Goal: Information Seeking & Learning: Learn about a topic

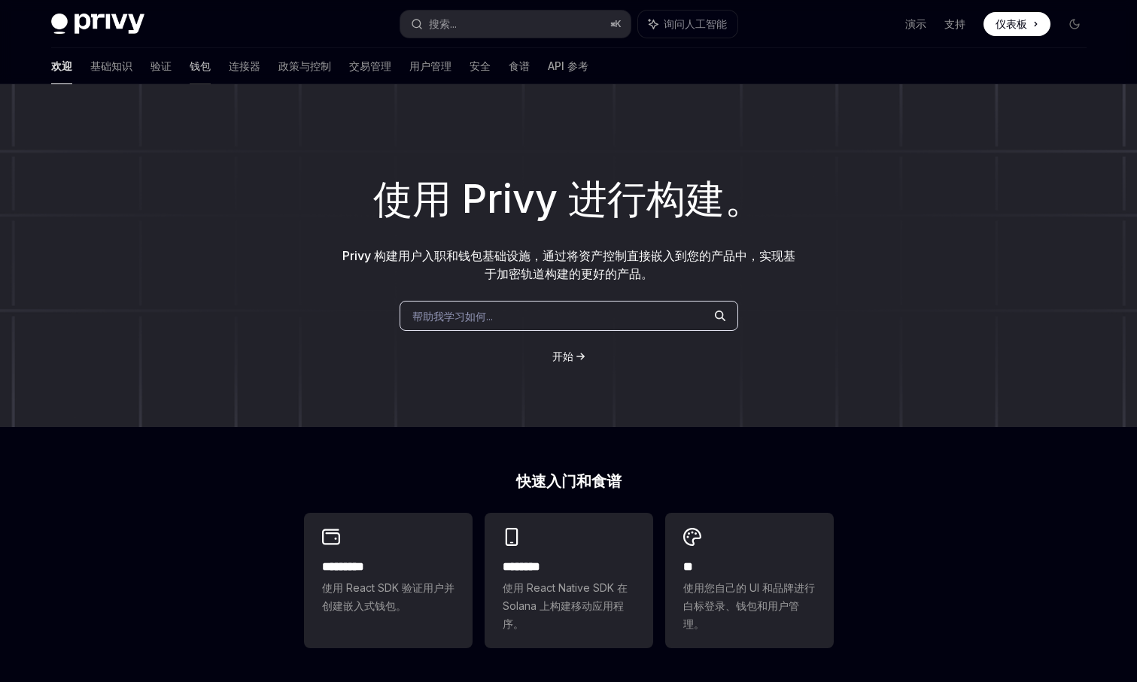
click at [190, 70] on font "钱包" at bounding box center [200, 65] width 21 height 13
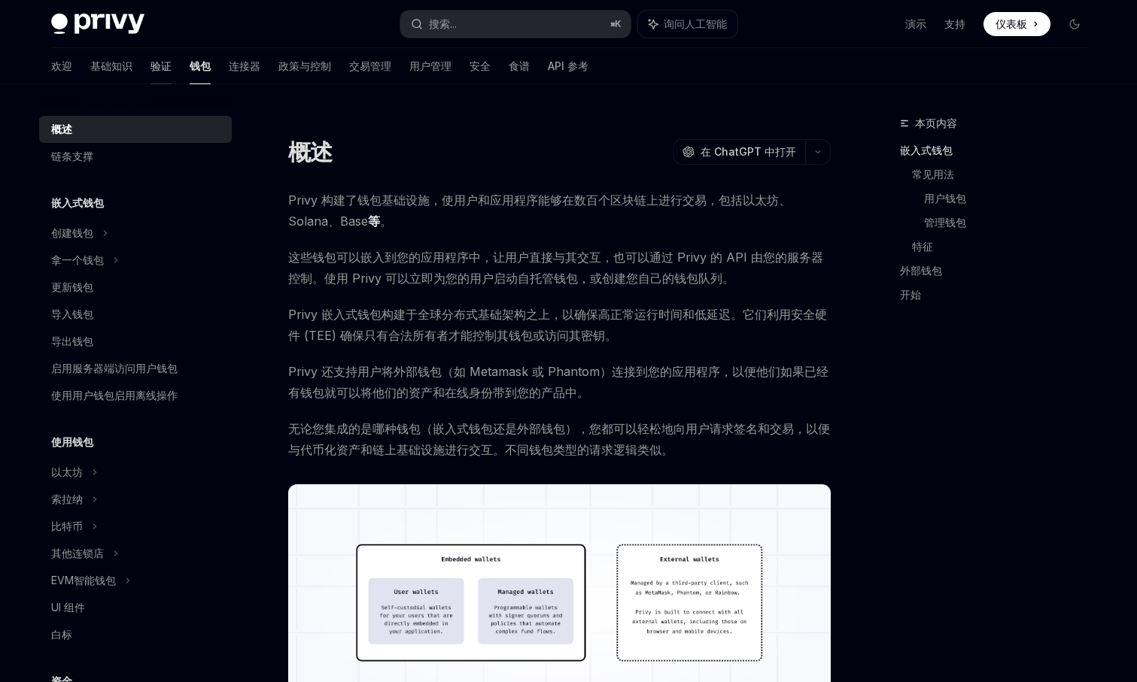
click at [150, 66] on font "验证" at bounding box center [160, 65] width 21 height 13
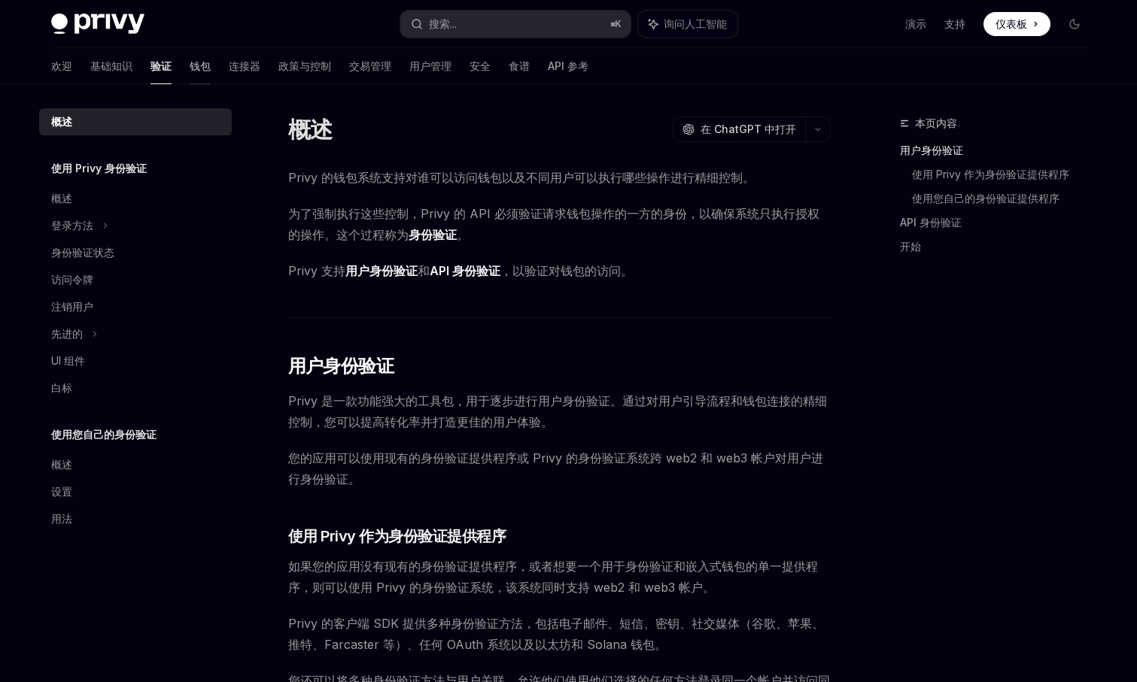
click at [190, 63] on font "钱包" at bounding box center [200, 65] width 21 height 13
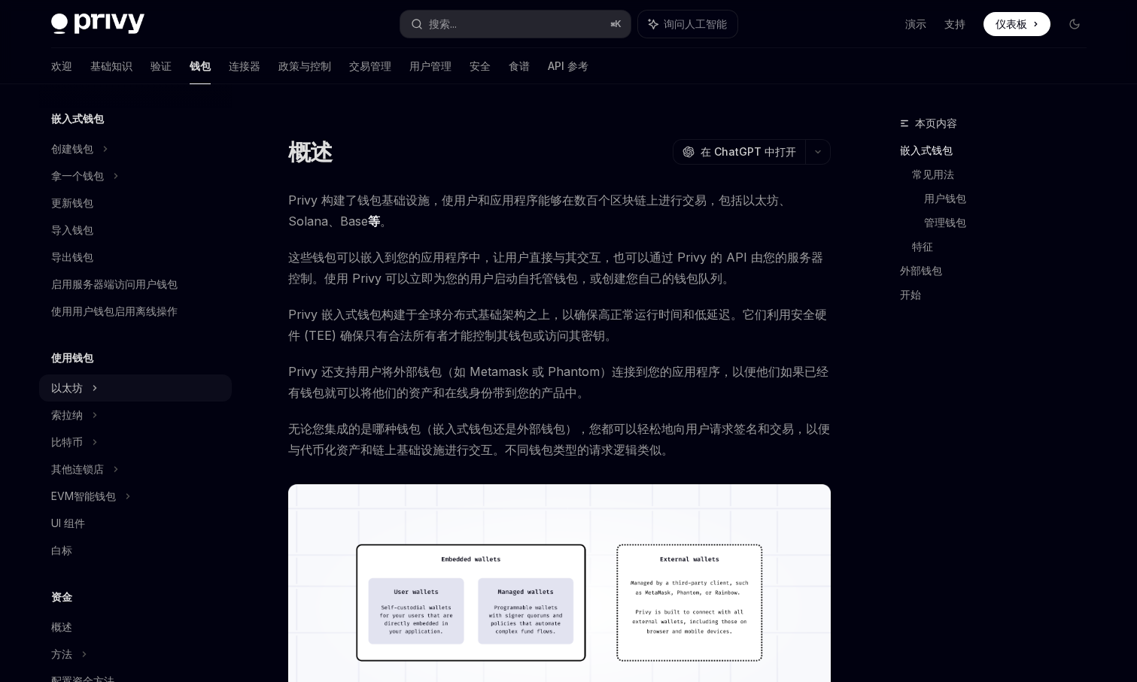
scroll to position [86, 0]
click at [90, 517] on div "UI 组件" at bounding box center [136, 522] width 171 height 18
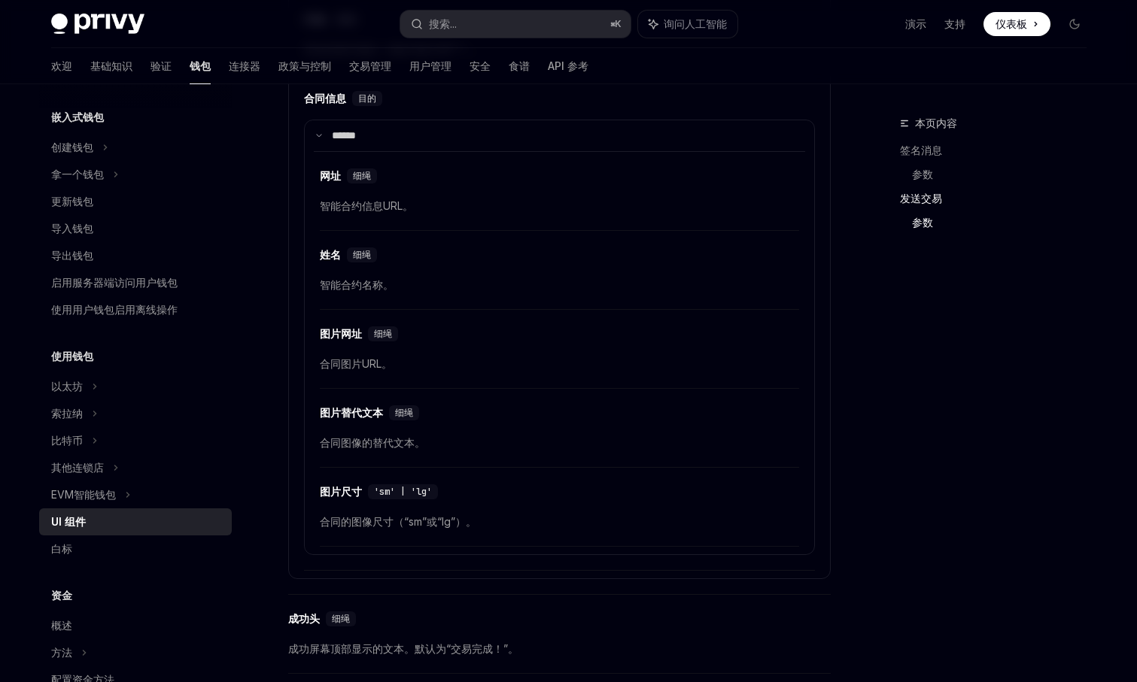
scroll to position [2395, 0]
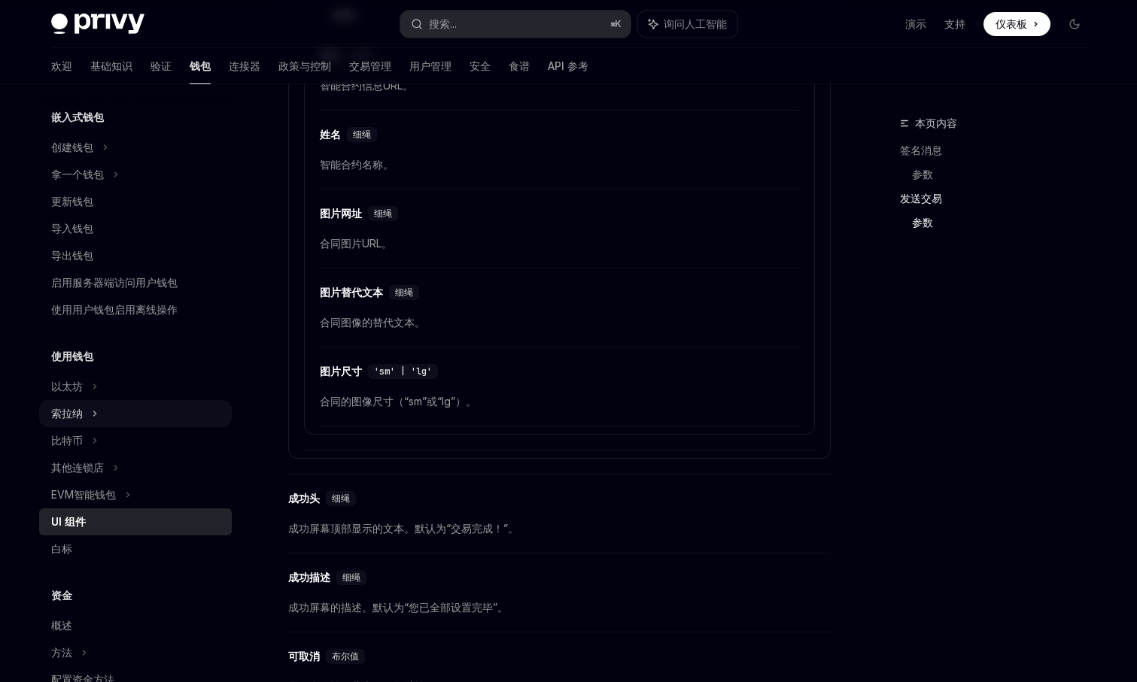
click at [80, 181] on font "索拉纳" at bounding box center [77, 174] width 53 height 13
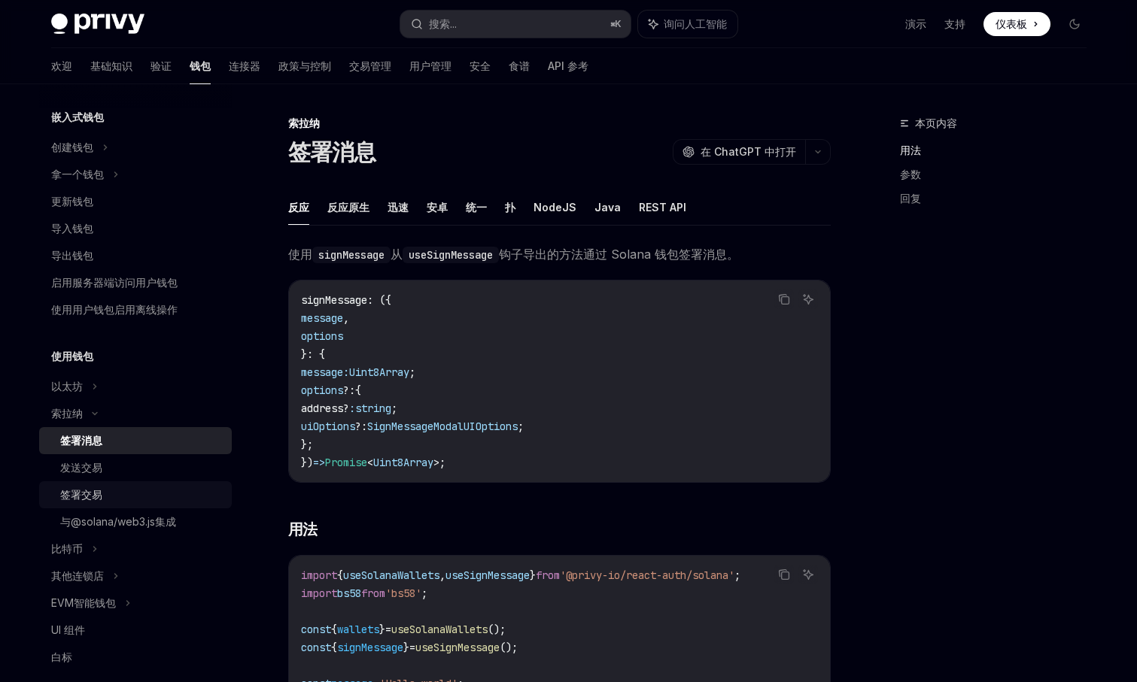
click at [92, 490] on font "签署交易" at bounding box center [81, 494] width 42 height 13
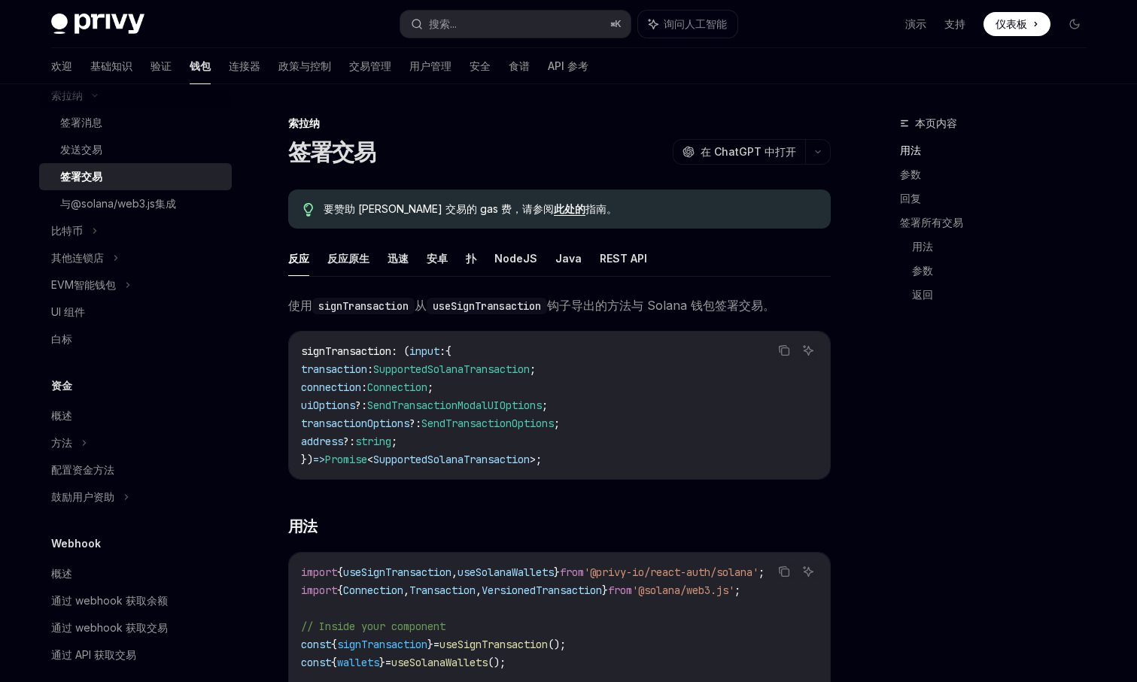
scroll to position [436, 0]
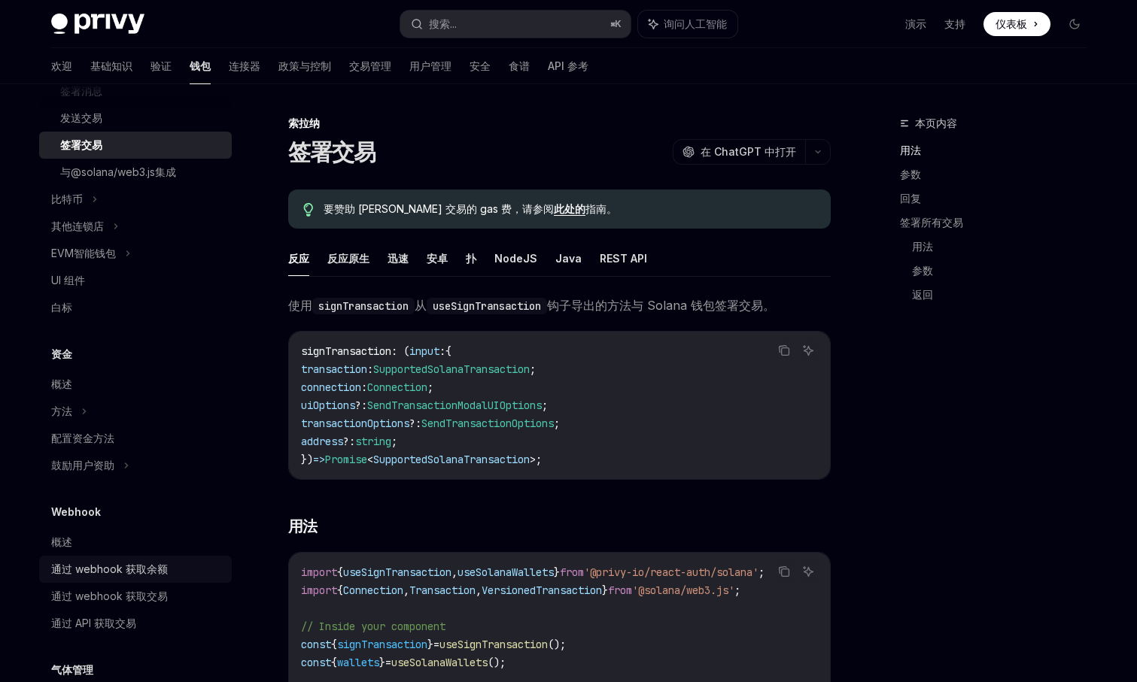
click at [103, 571] on font "通过 webhook 获取余额" at bounding box center [109, 569] width 117 height 13
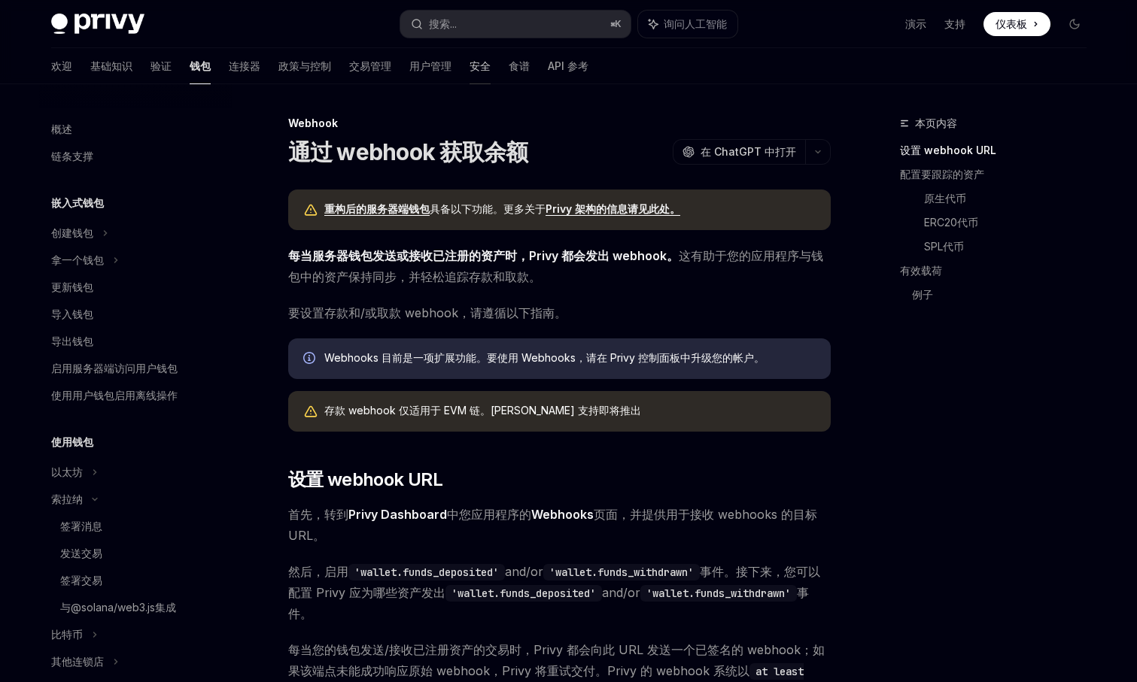
click at [469, 67] on font "安全" at bounding box center [479, 65] width 21 height 13
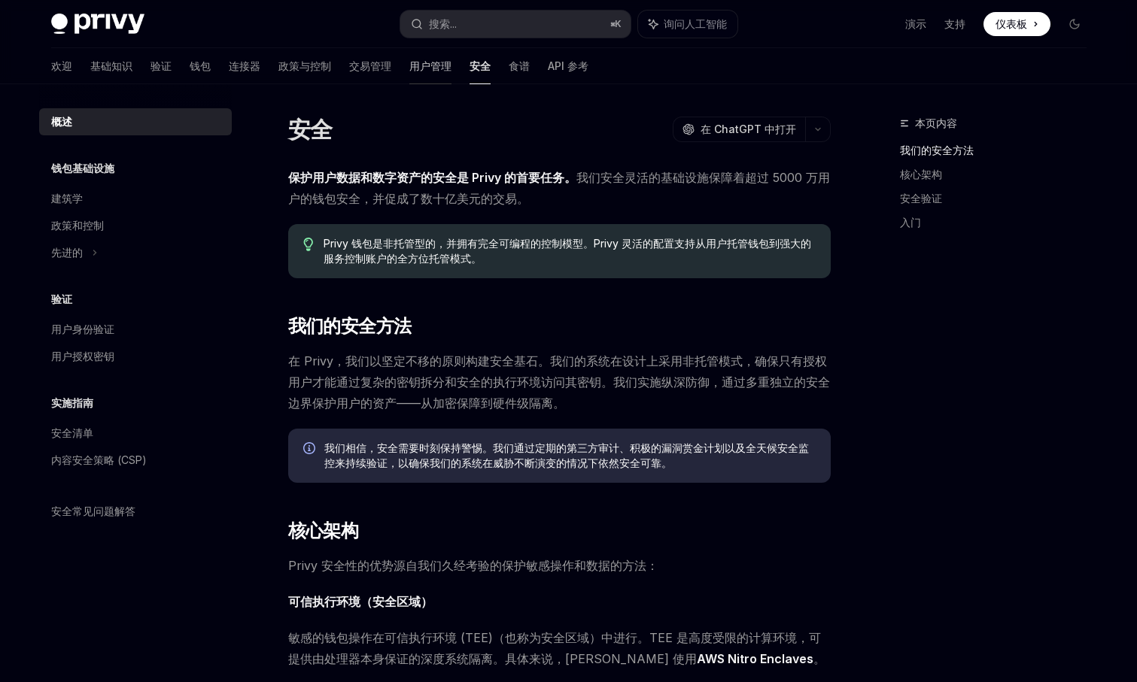
click at [409, 68] on font "用户管理" at bounding box center [430, 65] width 42 height 13
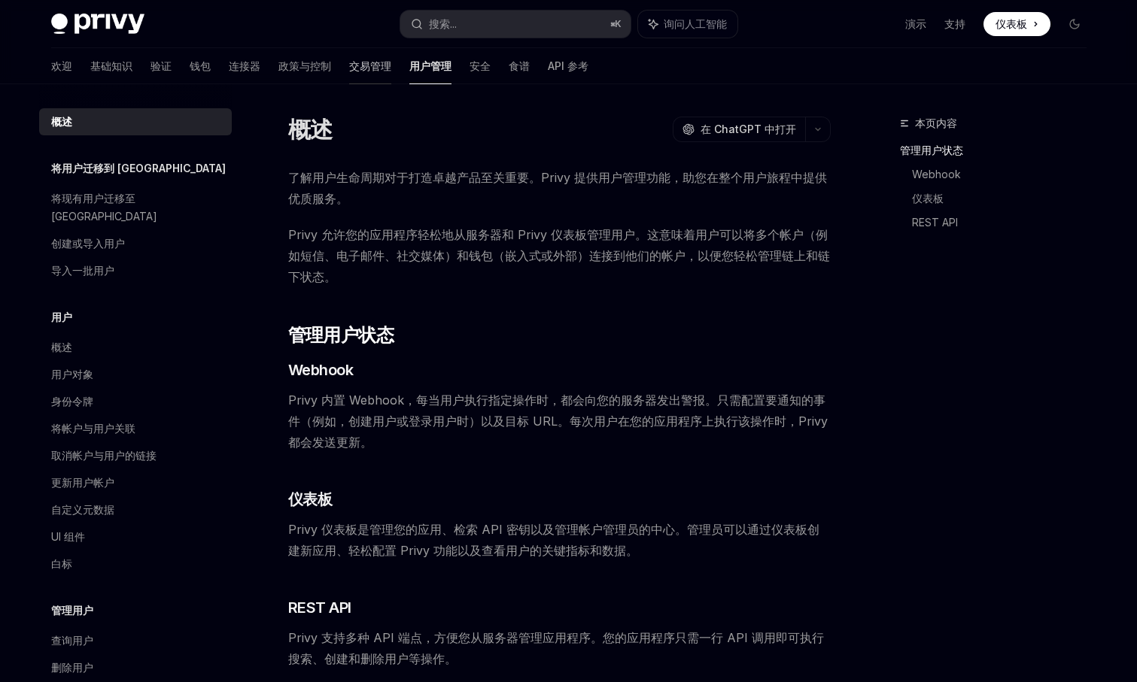
click at [349, 69] on font "交易管理" at bounding box center [370, 65] width 42 height 13
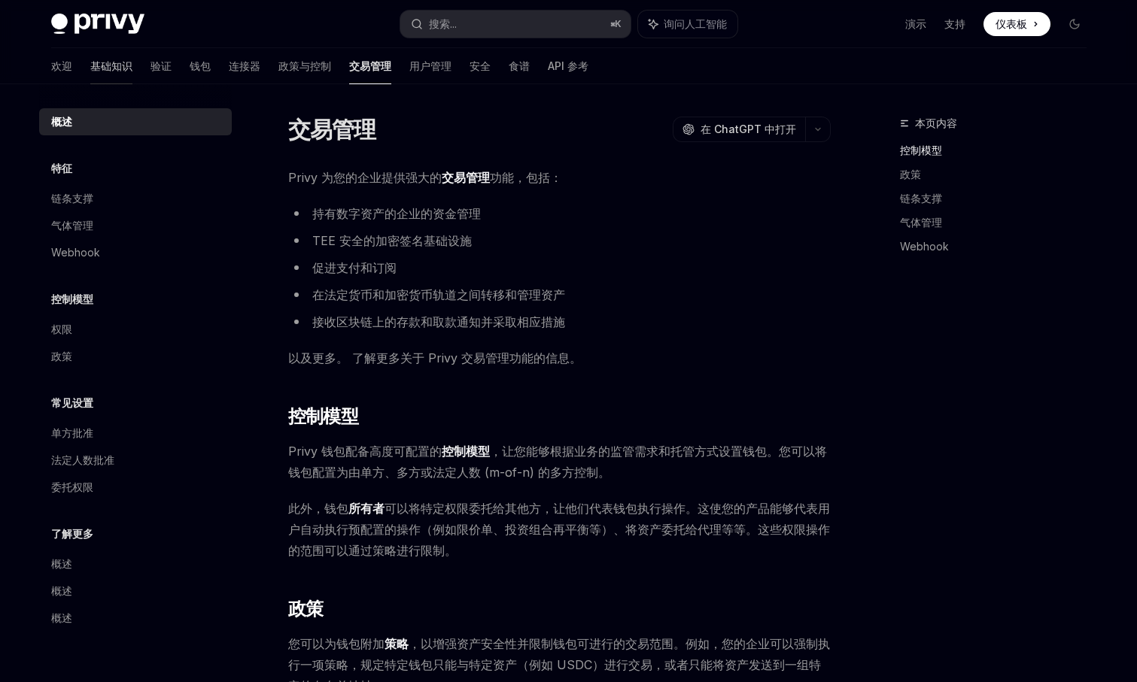
click at [90, 69] on font "基础知识" at bounding box center [111, 65] width 42 height 13
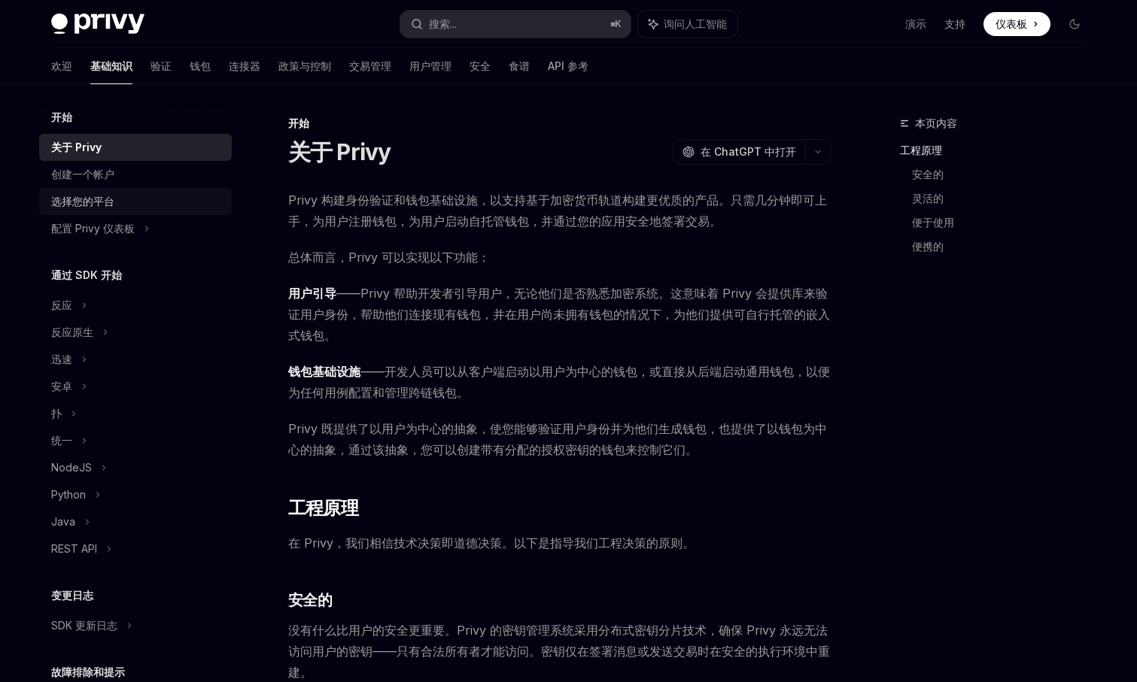
click at [109, 203] on font "选择您的平台" at bounding box center [82, 201] width 63 height 13
type textarea "*"
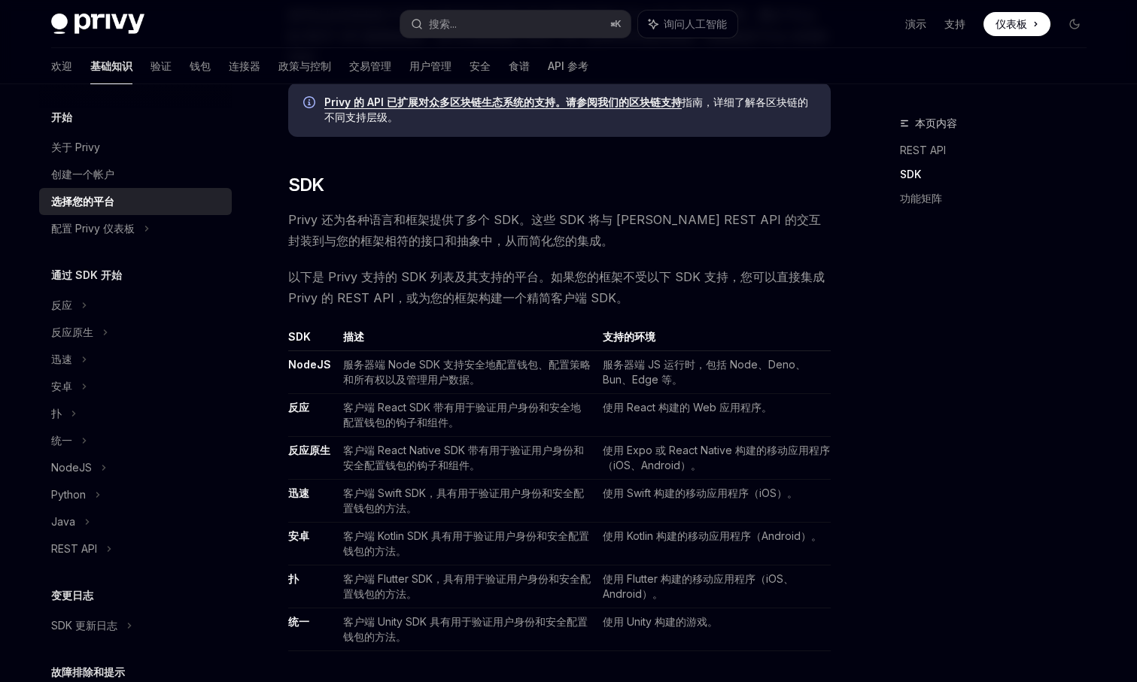
scroll to position [658, 0]
